Goal: Information Seeking & Learning: Check status

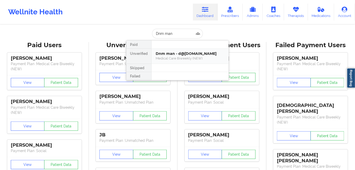
click at [182, 58] on div "Medical Care Biweekly (NEW)" at bounding box center [190, 58] width 69 height 4
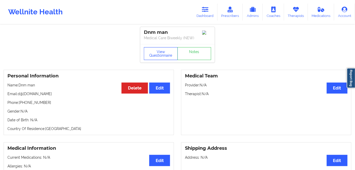
click at [158, 51] on button "View Questionnaire" at bounding box center [161, 53] width 34 height 13
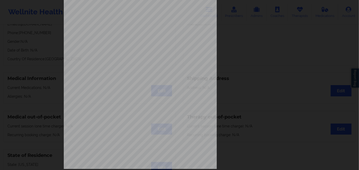
scroll to position [75, 0]
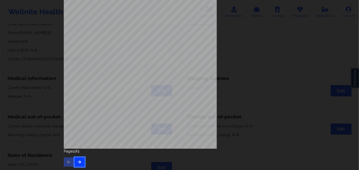
click at [75, 163] on button "button" at bounding box center [80, 162] width 10 height 9
click at [80, 163] on button "button" at bounding box center [80, 162] width 10 height 9
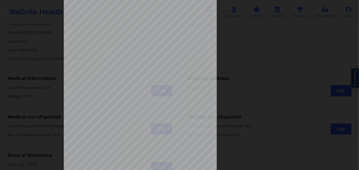
scroll to position [0, 0]
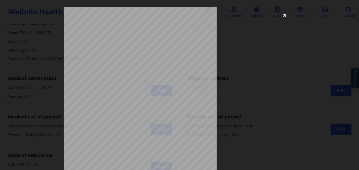
click at [132, 47] on div "This patient has not provided the type of insurance Insurance Member ID for pat…" at bounding box center [179, 115] width 231 height 216
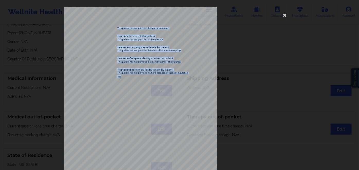
click at [97, 77] on div "This patient has not provided the type of insurance Insurance Member ID for pat…" at bounding box center [179, 115] width 231 height 216
click at [169, 62] on span "This patient has not provided the identity number of insurance" at bounding box center [148, 62] width 63 height 2
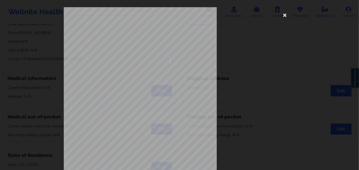
drag, startPoint x: 169, startPoint y: 62, endPoint x: 235, endPoint y: 48, distance: 67.6
click at [174, 61] on span "This patient has not provided the identity number of insurance" at bounding box center [148, 62] width 63 height 2
drag, startPoint x: 285, startPoint y: 16, endPoint x: 280, endPoint y: 17, distance: 5.3
click at [285, 16] on icon at bounding box center [285, 15] width 8 height 8
